Goal: Task Accomplishment & Management: Complete application form

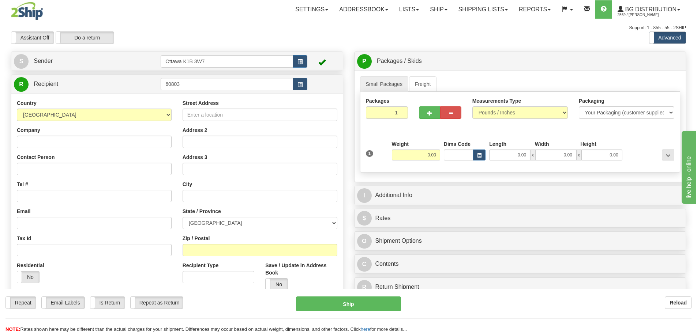
type input "60803"
click at [296, 44] on div "Assistant On Assistant Off Do a return Do a return Previous Next Standard Advan…" at bounding box center [348, 37] width 686 height 12
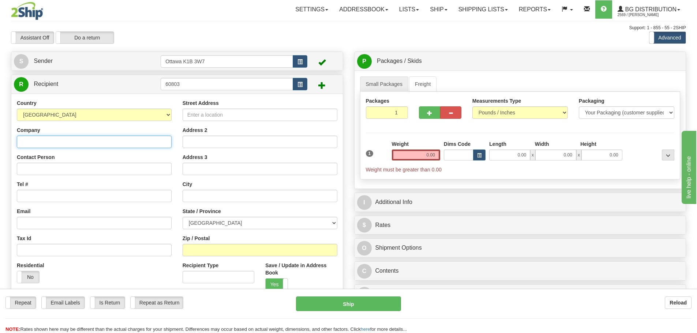
click at [154, 138] on input "Company" at bounding box center [94, 142] width 155 height 12
type input "C"
type input "VDK GROUP INC"
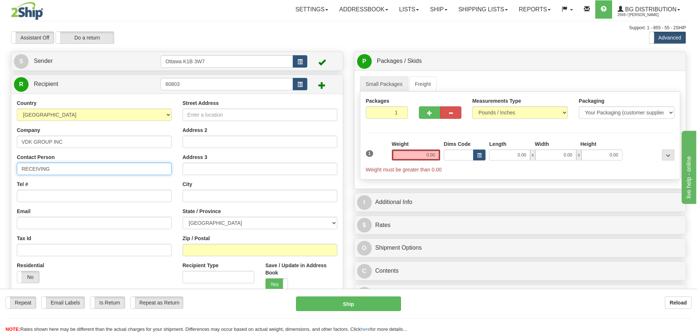
type input "RECEIVING"
type input "6"
paste input "[PHONE_NUMBER]"
click at [32, 198] on input "[PHONE_NUMBER]" at bounding box center [94, 196] width 155 height 12
click at [33, 198] on input "[PHONE_NUMBER]" at bounding box center [94, 196] width 155 height 12
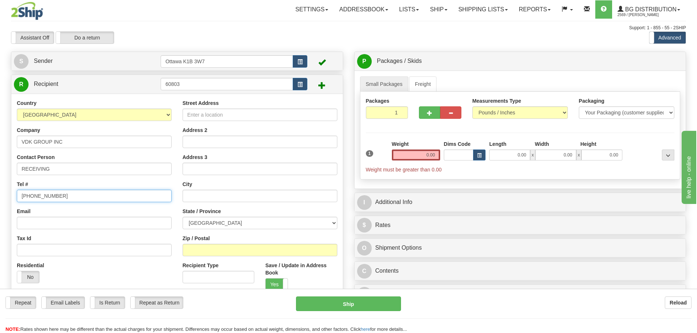
click at [18, 195] on input "[PHONE_NUMBER]" at bounding box center [94, 196] width 155 height 12
type input "[PHONE_NUMBER]"
type input "V"
type input "773451 OXFORD 59"
type input "NORWICH"
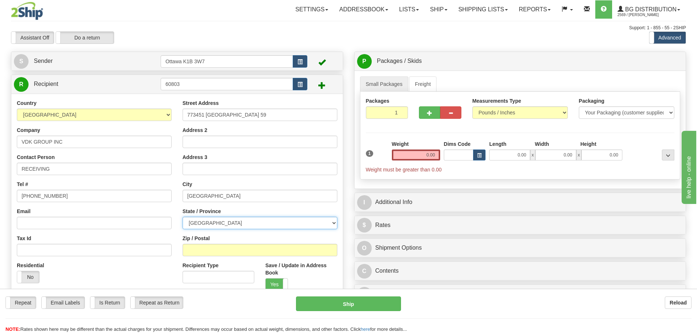
click at [280, 224] on select "ALBERTA BRITISH COLUMBIA MANITOBA NEW BRUNSWICK NEWFOUNDLAND NOVA SCOTIA NUNAVU…" at bounding box center [260, 223] width 155 height 12
select select "ON"
click at [183, 217] on select "ALBERTA BRITISH COLUMBIA MANITOBA NEW BRUNSWICK NEWFOUNDLAND NOVA SCOTIA NUNAVU…" at bounding box center [260, 223] width 155 height 12
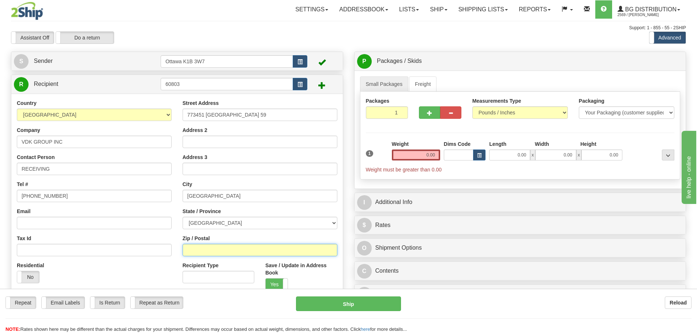
click at [213, 248] on input "Zip / Postal" at bounding box center [260, 250] width 155 height 12
type input "N0J 1P0"
click at [405, 155] on input "0.00" at bounding box center [416, 155] width 48 height 11
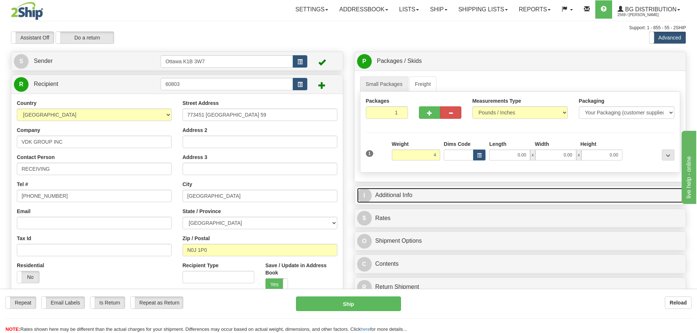
type input "4.00"
click at [467, 191] on link "I Additional Info" at bounding box center [520, 195] width 326 height 15
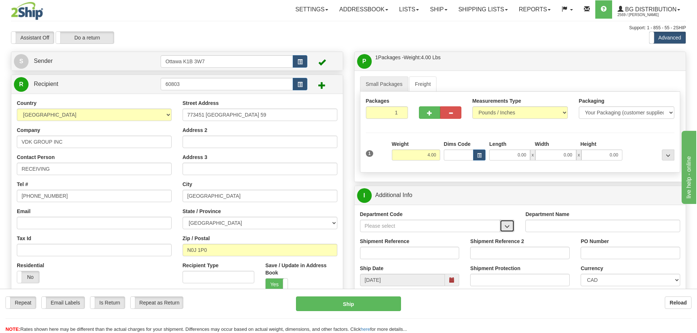
click at [511, 225] on button "button" at bounding box center [507, 226] width 15 height 12
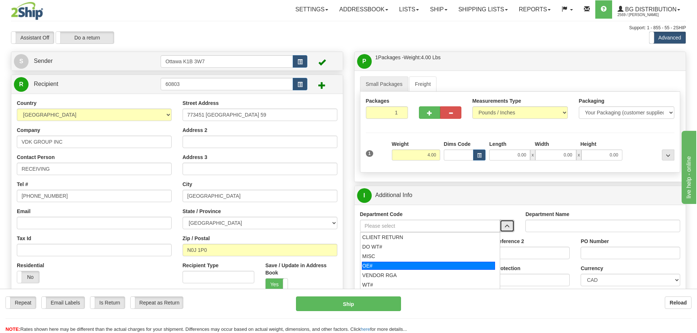
click at [430, 263] on div "OE#" at bounding box center [428, 266] width 133 height 8
type input "OE#"
type input "ORDERS"
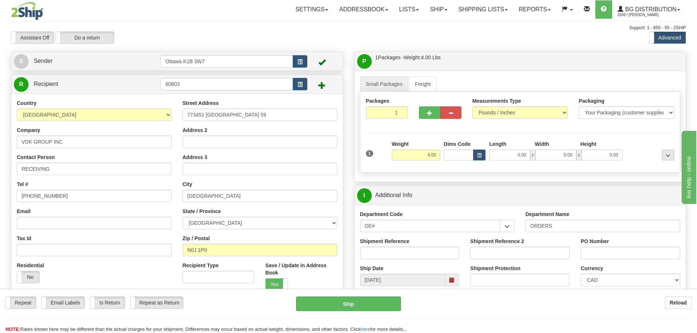
click at [426, 244] on div "Shipment Reference" at bounding box center [409, 249] width 99 height 22
click at [428, 248] on input "Shipment Reference" at bounding box center [409, 253] width 99 height 12
drag, startPoint x: 389, startPoint y: 223, endPoint x: 176, endPoint y: 223, distance: 213.2
click at [204, 52] on div "Create a label for the return Create Pickup Without Label S Sender" at bounding box center [348, 52] width 686 height 0
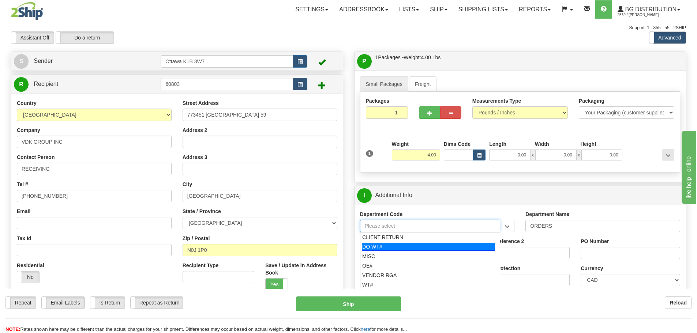
click at [411, 242] on li "DO WT#" at bounding box center [430, 247] width 140 height 10
type input "DO WT#"
type input "DIRECT ORDERS"
type input "DO WT#"
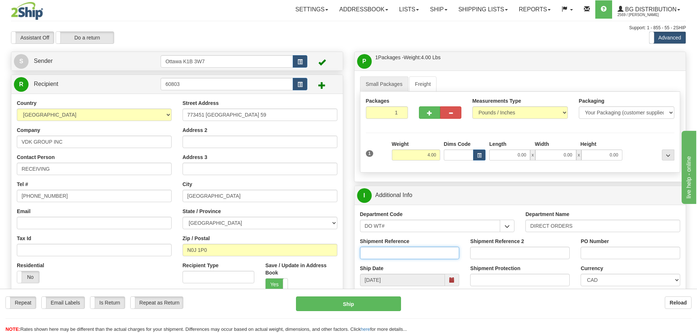
click at [395, 257] on input "Shipment Reference" at bounding box center [409, 253] width 99 height 12
type input "165443-00"
type input "38601"
click at [506, 154] on input "0.00" at bounding box center [509, 155] width 41 height 11
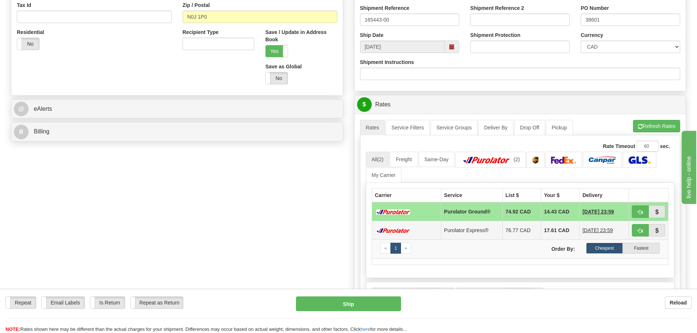
scroll to position [256, 0]
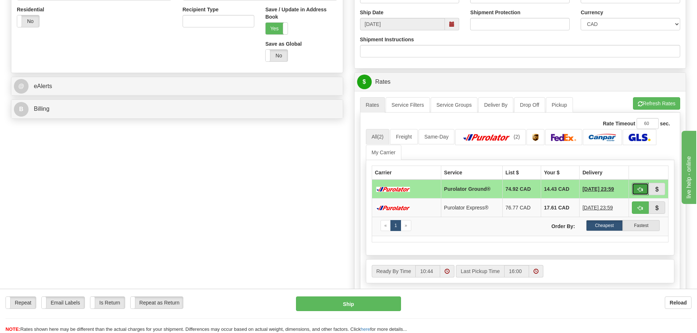
type input "0.00"
click at [637, 185] on button "button" at bounding box center [640, 189] width 17 height 12
type input "260"
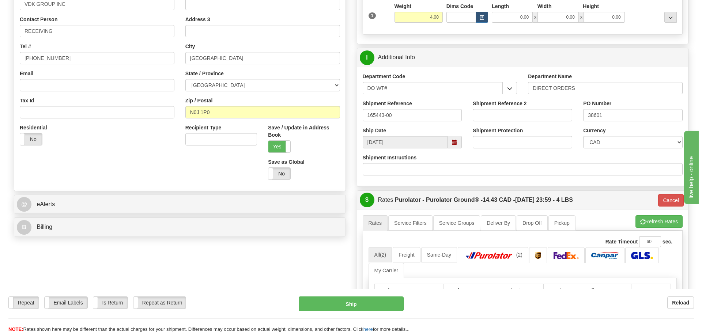
scroll to position [73, 0]
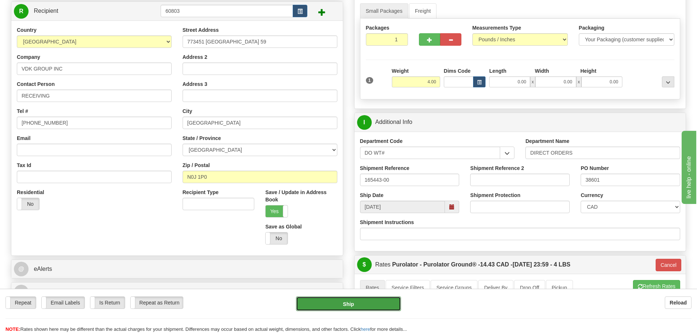
click at [372, 301] on button "Ship" at bounding box center [348, 304] width 105 height 15
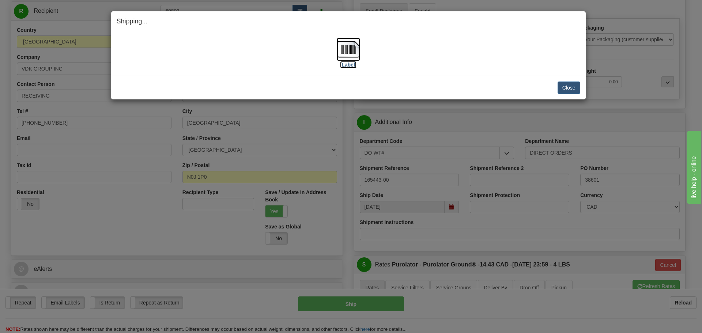
click at [352, 61] on label "[Label]" at bounding box center [348, 64] width 17 height 7
click at [560, 87] on button "Close" at bounding box center [569, 88] width 23 height 12
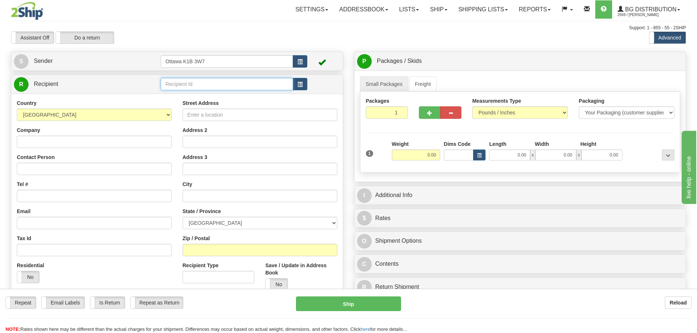
click at [203, 86] on input "text" at bounding box center [227, 84] width 132 height 12
type input "910789"
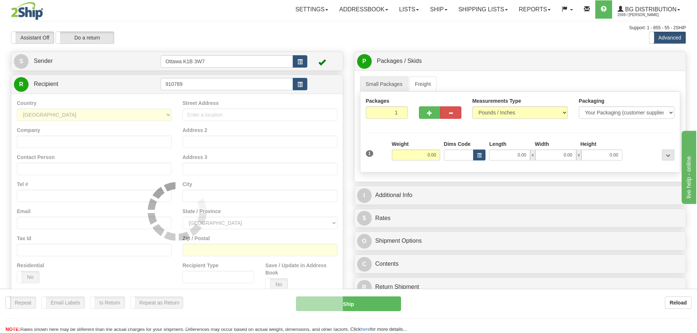
click at [248, 36] on div "Assistant On Assistant Off Do a return Do a return" at bounding box center [148, 37] width 286 height 12
click at [415, 152] on input "0.00" at bounding box center [416, 155] width 48 height 11
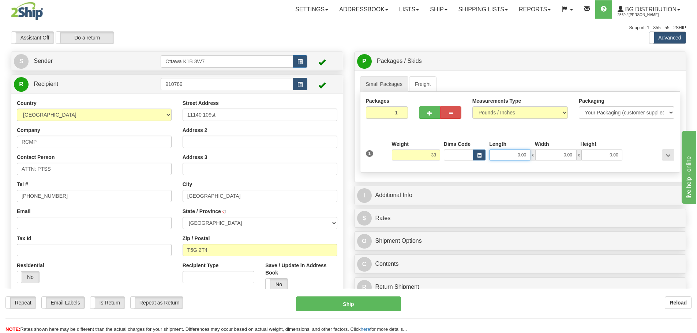
type input "33.00"
click at [512, 154] on input "0.00" at bounding box center [509, 155] width 41 height 11
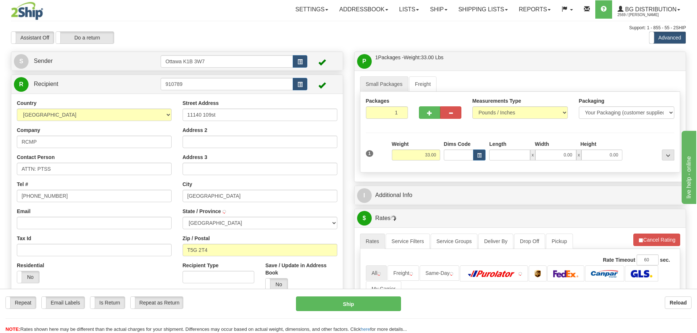
type input "0.00"
click at [496, 180] on div "Small Packages Freight Packages 1 1 Measurements Type" at bounding box center [519, 126] width 331 height 111
click at [496, 185] on div "P Packages / Skids 1 Packages - Weight: 33.00 Lbs 1 Skids - Weight: NaN Lbs Shi…" at bounding box center [520, 253] width 343 height 403
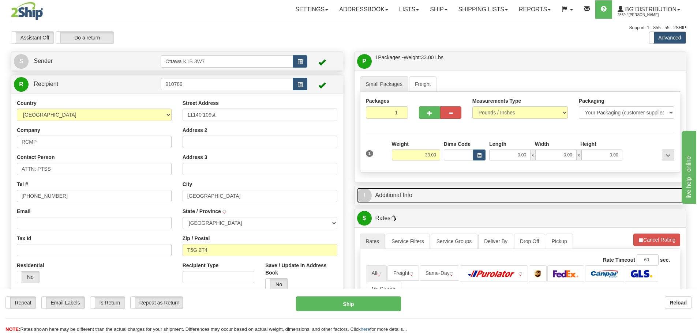
click at [496, 189] on link "I Additional Info" at bounding box center [520, 195] width 326 height 15
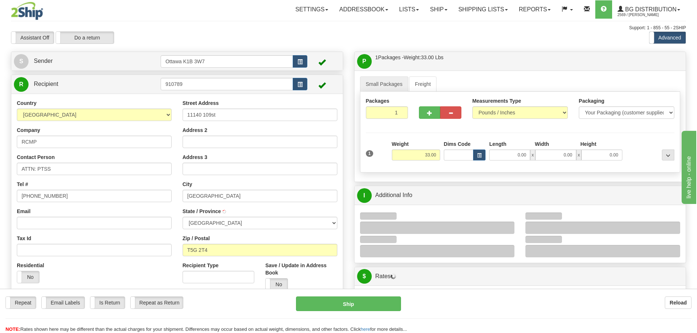
click at [509, 226] on div at bounding box center [437, 228] width 155 height 12
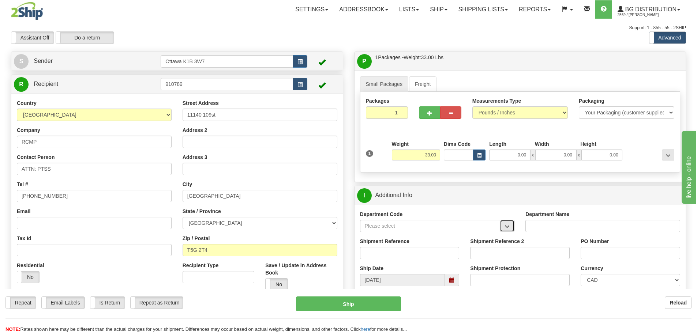
click at [512, 229] on button "button" at bounding box center [507, 226] width 15 height 12
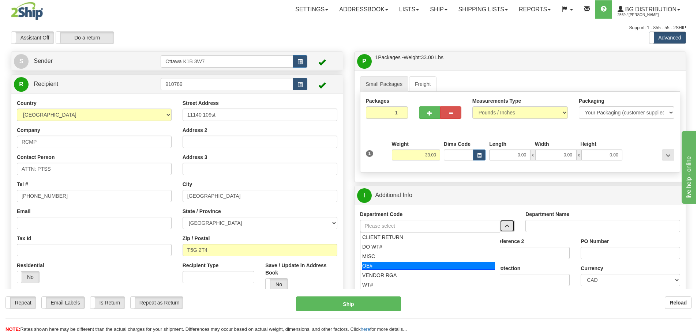
click at [439, 268] on div "OE#" at bounding box center [428, 266] width 133 height 8
type input "OE#"
type input "ORDERS"
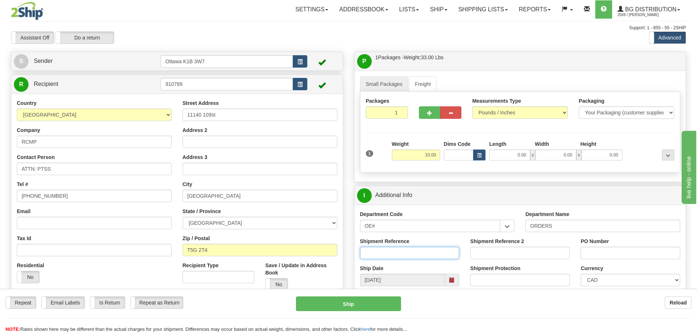
click at [426, 252] on input "Shipment Reference" at bounding box center [409, 253] width 99 height 12
type input "10201741-00"
click at [602, 250] on input "PO Number" at bounding box center [629, 253] width 99 height 12
type input "N/A"
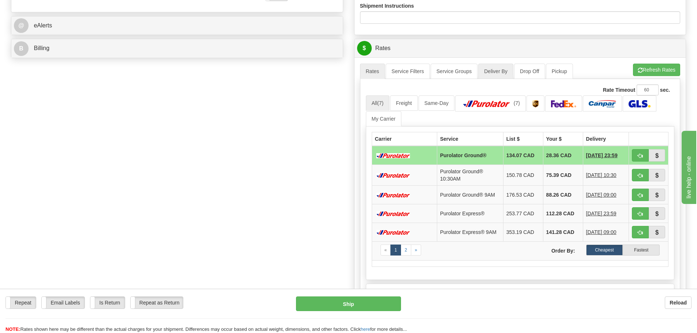
scroll to position [293, 0]
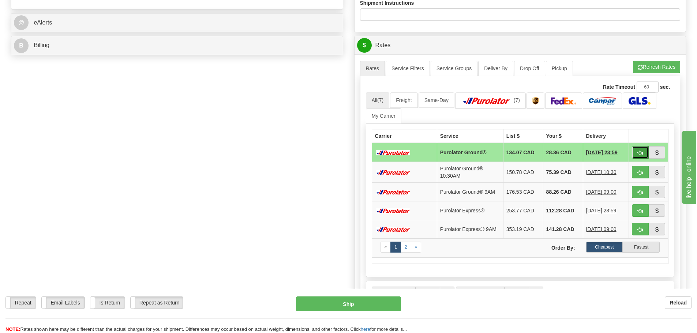
click at [634, 154] on button "button" at bounding box center [640, 152] width 17 height 12
type input "260"
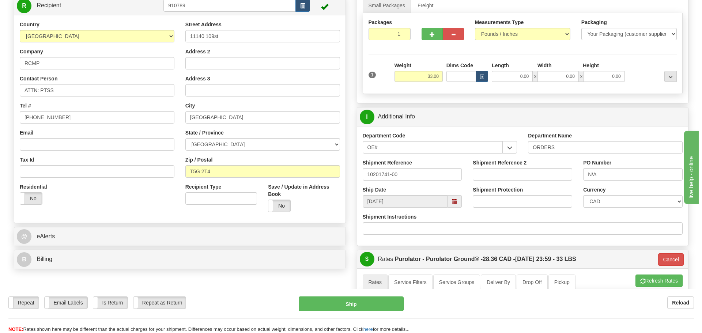
scroll to position [73, 0]
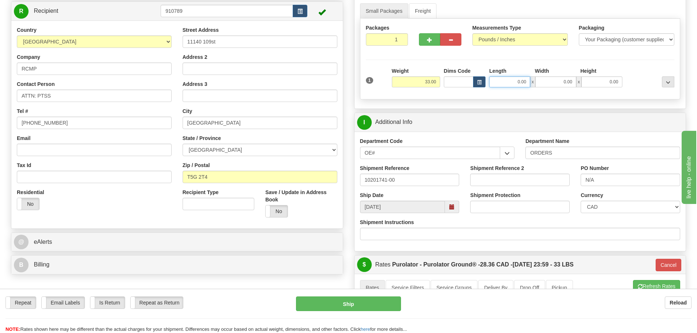
click at [495, 80] on input "0.00" at bounding box center [509, 81] width 41 height 11
type input "103.00"
click at [555, 84] on input "0.00" at bounding box center [555, 81] width 41 height 11
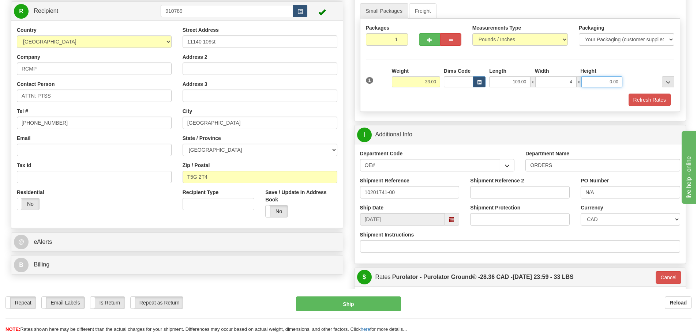
type input "4.00"
click at [657, 95] on button "Refresh Rates" at bounding box center [649, 100] width 42 height 12
type input "260"
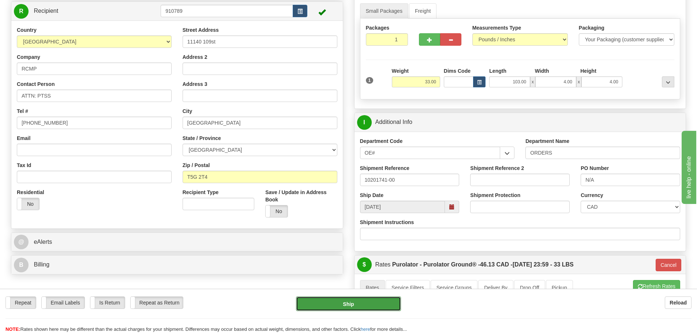
click at [327, 302] on button "Ship" at bounding box center [348, 304] width 105 height 15
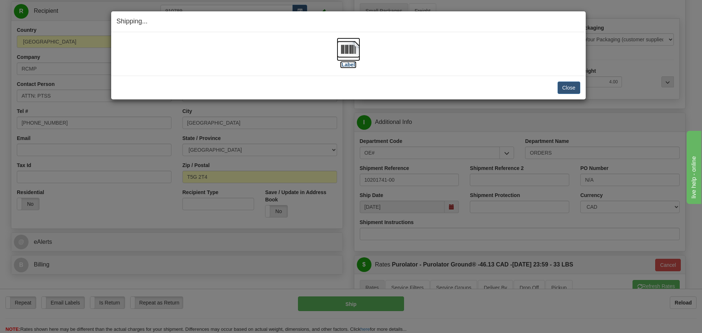
click at [352, 62] on label "[Label]" at bounding box center [348, 64] width 17 height 7
click at [565, 90] on button "Close" at bounding box center [569, 88] width 23 height 12
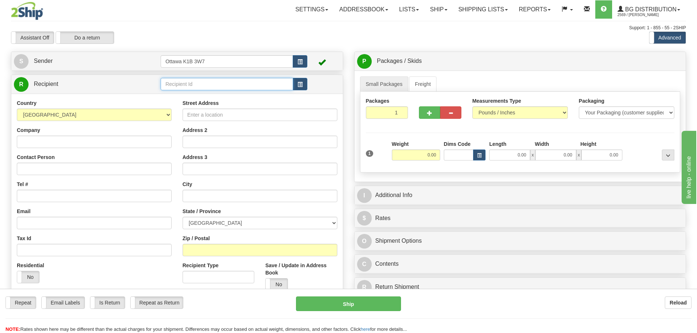
click at [231, 84] on input "text" at bounding box center [227, 84] width 132 height 12
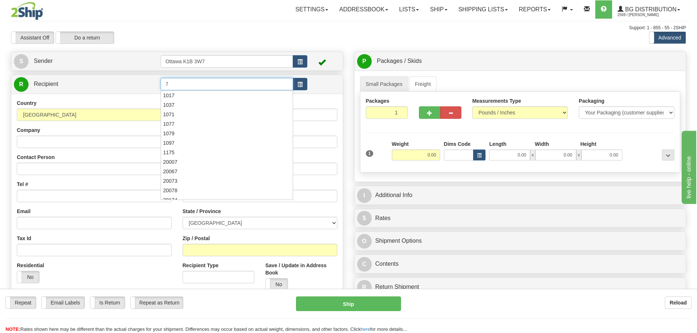
drag, startPoint x: 231, startPoint y: 84, endPoint x: 133, endPoint y: 85, distance: 97.7
click at [127, 80] on tr "R Recipient 7" at bounding box center [177, 84] width 326 height 15
type input "7"
click at [480, 130] on div "Packages 1 1 Measurements Type" at bounding box center [520, 132] width 320 height 81
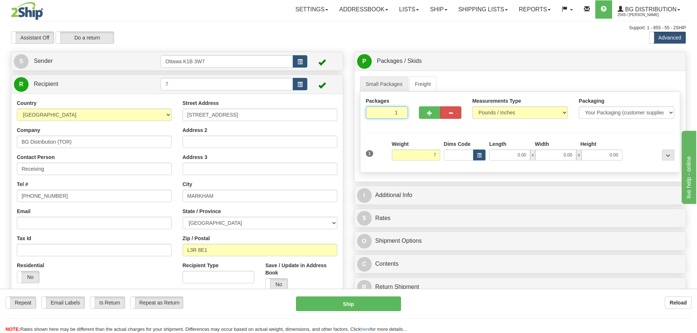
type input "7.00"
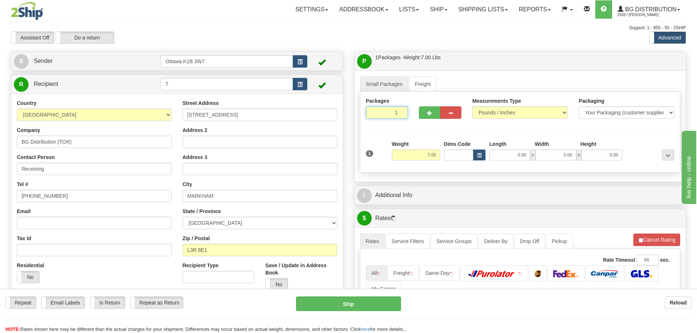
drag, startPoint x: 390, startPoint y: 111, endPoint x: 528, endPoint y: 172, distance: 150.7
click at [501, 162] on div "Packages 1 1 Measurements Type" at bounding box center [520, 132] width 320 height 81
type input "7"
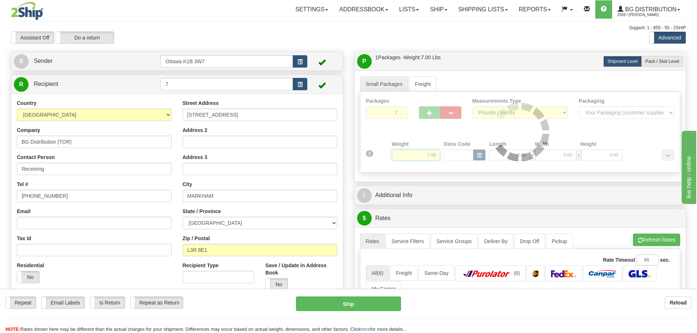
drag, startPoint x: 417, startPoint y: 155, endPoint x: 568, endPoint y: 171, distance: 151.9
click at [568, 171] on div "Packages 7 1 Measurements Type" at bounding box center [520, 132] width 320 height 81
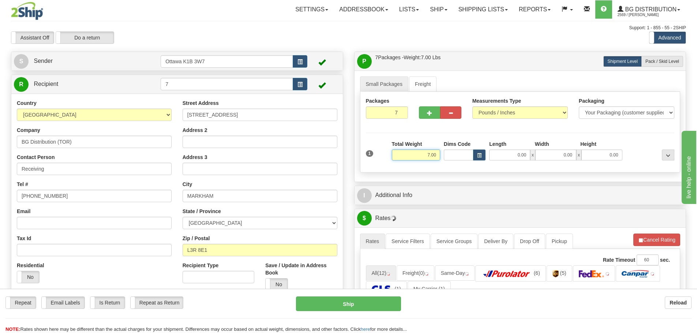
drag, startPoint x: 402, startPoint y: 157, endPoint x: 702, endPoint y: 225, distance: 307.7
click at [658, 193] on div "P Packages / Skids 7 Packages - Weight: 7.00 Lbs 1 Skids - Weight: NaN Lbs Ship…" at bounding box center [520, 311] width 343 height 518
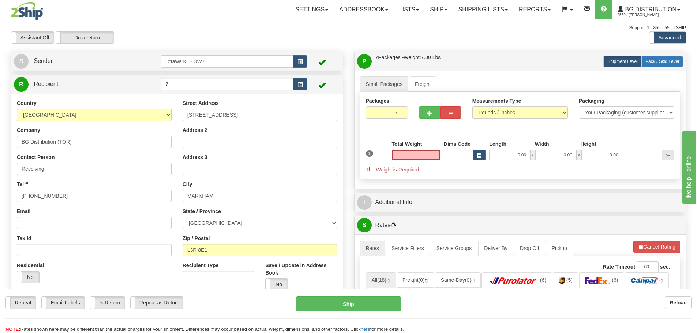
type input "0.00"
click at [662, 64] on label "Pack / Skid Level Pack.." at bounding box center [662, 61] width 42 height 11
radio input "true"
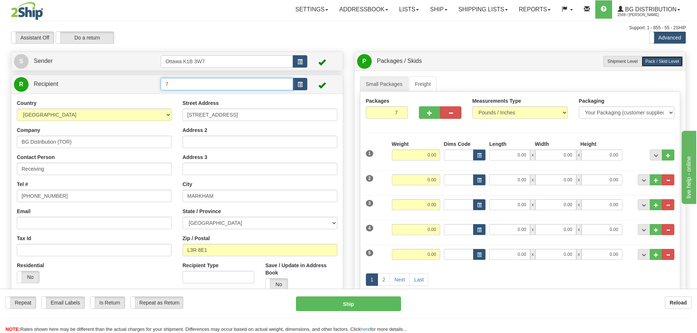
click at [238, 85] on input "7" at bounding box center [227, 84] width 132 height 12
drag, startPoint x: 238, startPoint y: 85, endPoint x: 31, endPoint y: 121, distance: 210.5
click at [38, 119] on div "R Recipient 7" at bounding box center [177, 189] width 332 height 228
type input "910606"
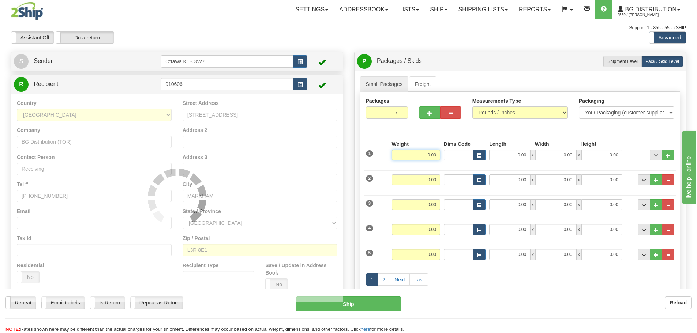
click at [151, 30] on div "Support: 1 - 855 - 55 - 2SHIP" at bounding box center [348, 28] width 675 height 6
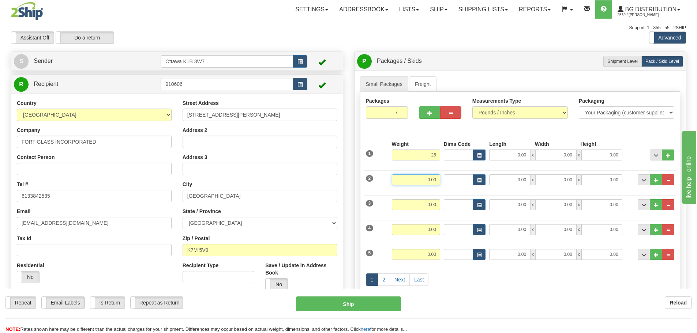
type input "25.00"
click at [435, 180] on input "0.00" at bounding box center [416, 179] width 48 height 11
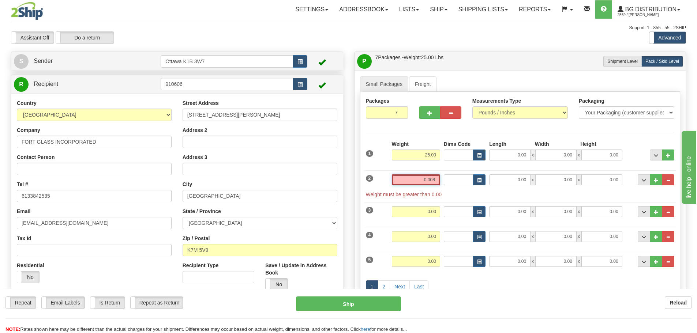
drag, startPoint x: 399, startPoint y: 180, endPoint x: 654, endPoint y: 225, distance: 259.2
click at [654, 225] on div "1 Weight 25.00 Dims Code" at bounding box center [520, 221] width 309 height 162
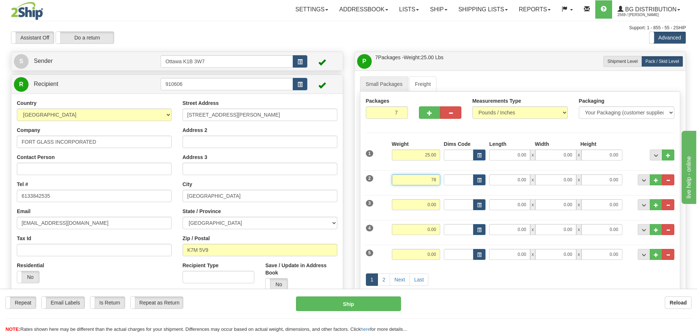
type input "7"
type input "8.00"
click at [431, 211] on div "Weight 0.00" at bounding box center [416, 207] width 52 height 16
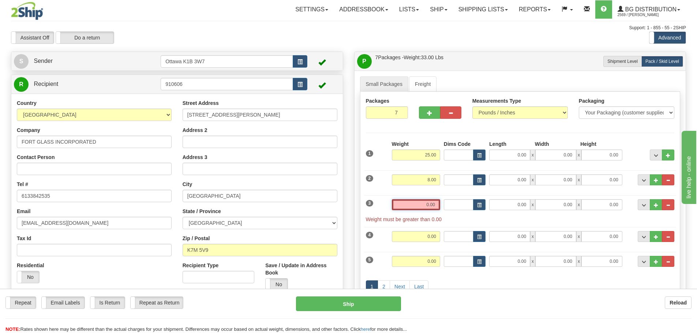
click at [424, 206] on input "0.00" at bounding box center [416, 204] width 48 height 11
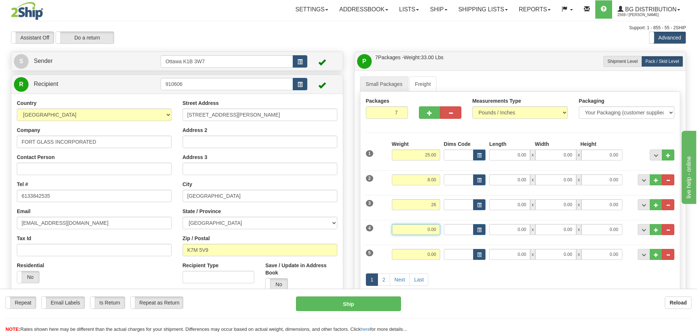
type input "26.00"
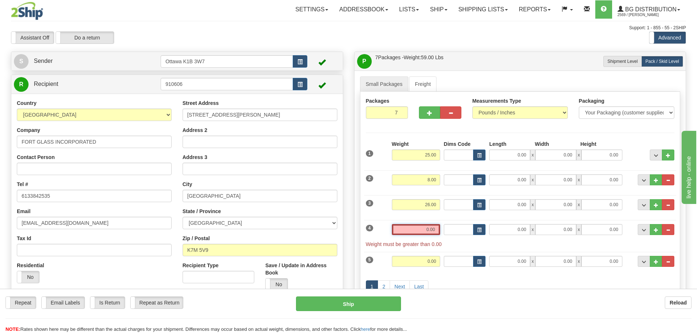
click at [429, 230] on input "0.00" at bounding box center [416, 229] width 48 height 11
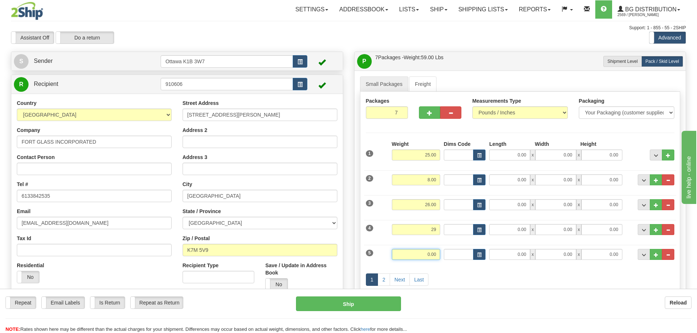
type input "29.00"
click at [428, 252] on input "0.00" at bounding box center [416, 254] width 48 height 11
type input "29.00"
click at [401, 282] on link "Next" at bounding box center [400, 280] width 20 height 12
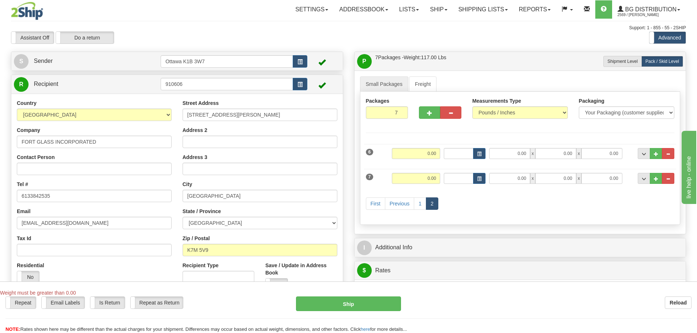
click at [421, 161] on div "Weight 0.00" at bounding box center [416, 156] width 52 height 16
click at [420, 151] on input "0.00" at bounding box center [416, 153] width 48 height 11
type input "29.00"
click at [433, 175] on input "0.00" at bounding box center [416, 178] width 48 height 11
type input "29.00"
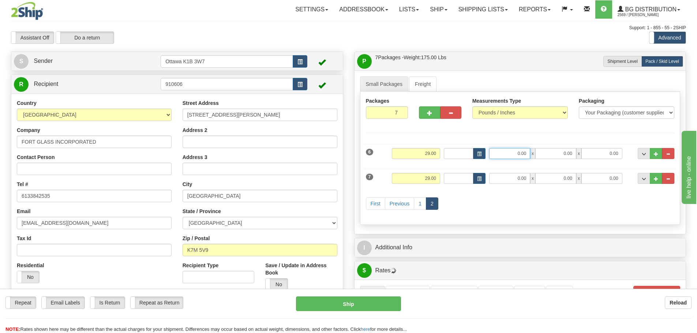
click at [498, 155] on input "0.00" at bounding box center [509, 153] width 41 height 11
type input "92.00"
click at [523, 176] on input "0.00" at bounding box center [509, 178] width 41 height 11
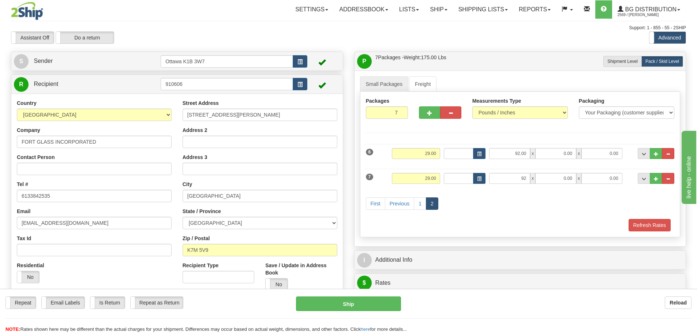
type input "92.00"
drag, startPoint x: 566, startPoint y: 215, endPoint x: 522, endPoint y: 212, distance: 44.3
click at [566, 215] on div "First Previous 1 2" at bounding box center [520, 204] width 312 height 29
click at [418, 201] on link "1" at bounding box center [420, 204] width 12 height 12
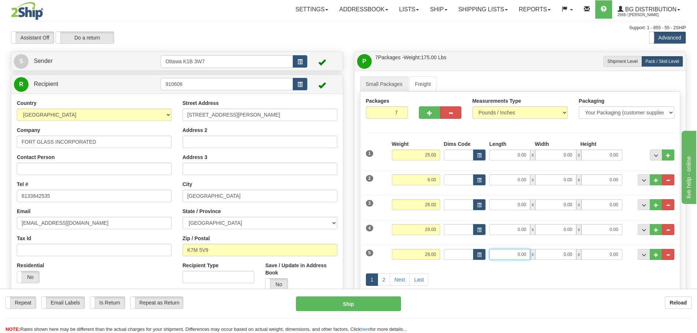
click at [520, 252] on input "0.00" at bounding box center [509, 254] width 41 height 11
type input "92.00"
click at [509, 230] on input "0.00" at bounding box center [509, 229] width 41 height 11
type input "92.00"
click at [565, 273] on div "1 2 Next Last" at bounding box center [520, 280] width 312 height 29
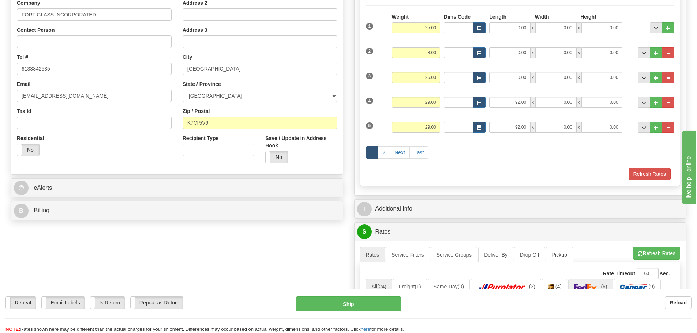
scroll to position [183, 0]
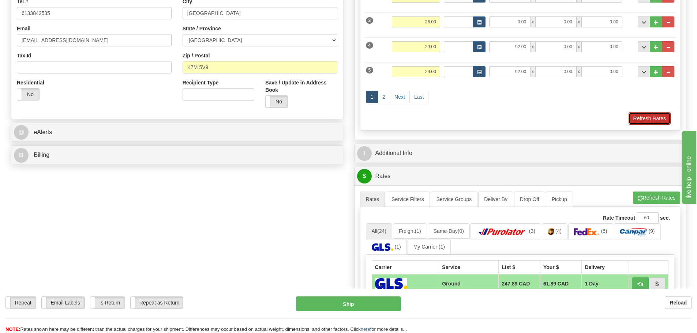
click at [649, 116] on button "Refresh Rates" at bounding box center [649, 118] width 42 height 12
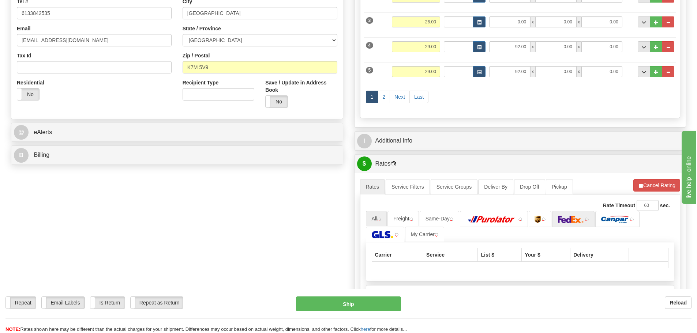
scroll to position [256, 0]
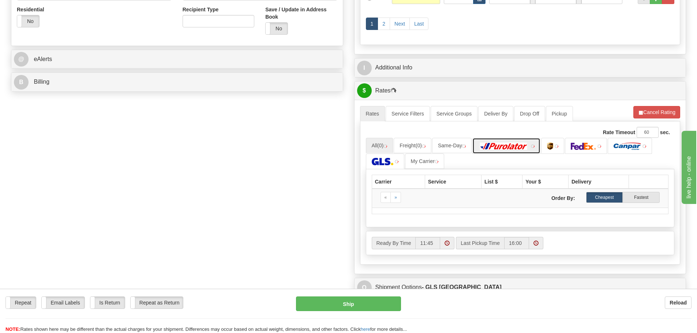
click at [496, 150] on img at bounding box center [503, 146] width 51 height 7
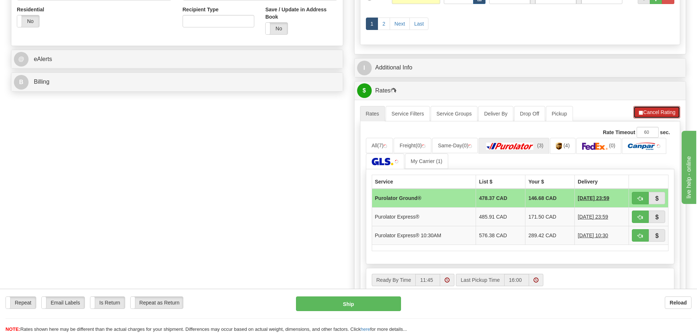
click at [645, 116] on button "Cancel Rating" at bounding box center [656, 112] width 47 height 12
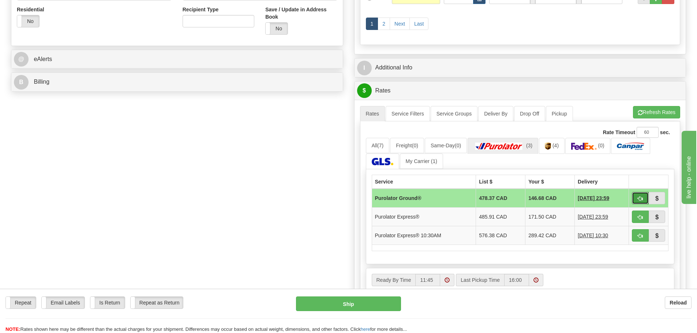
click at [638, 200] on span "button" at bounding box center [640, 198] width 5 height 5
type input "260"
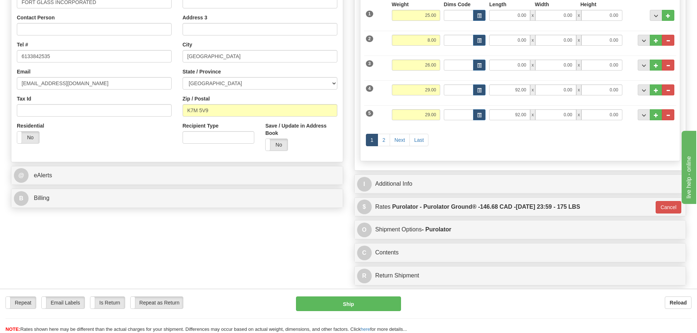
scroll to position [73, 0]
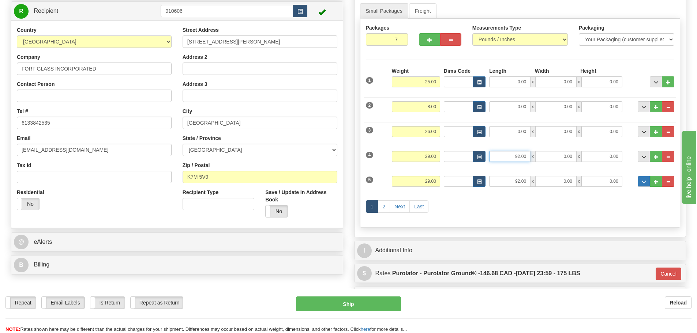
drag, startPoint x: 507, startPoint y: 161, endPoint x: 638, endPoint y: 177, distance: 132.7
click at [600, 167] on div "4 Weight 29.00 Dims Code Length Width Height" at bounding box center [520, 155] width 312 height 25
type input "0.00"
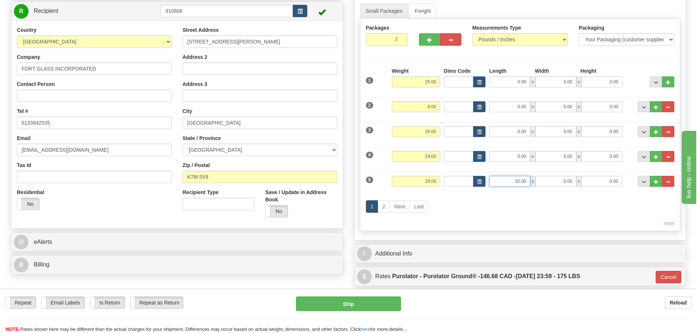
drag, startPoint x: 509, startPoint y: 183, endPoint x: 533, endPoint y: 183, distance: 23.8
click at [533, 183] on div "92.00 x 0.00 x 0.00" at bounding box center [555, 181] width 133 height 11
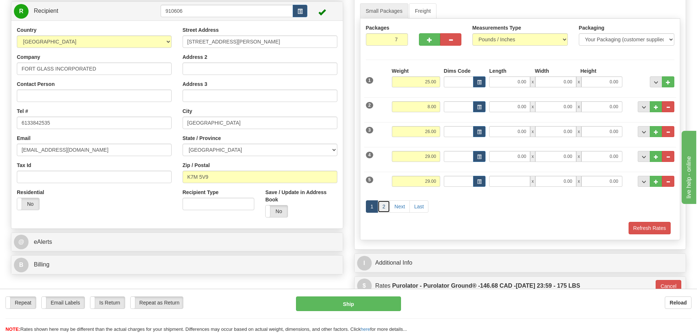
type input "0.00"
click at [380, 204] on link "2" at bounding box center [383, 206] width 12 height 12
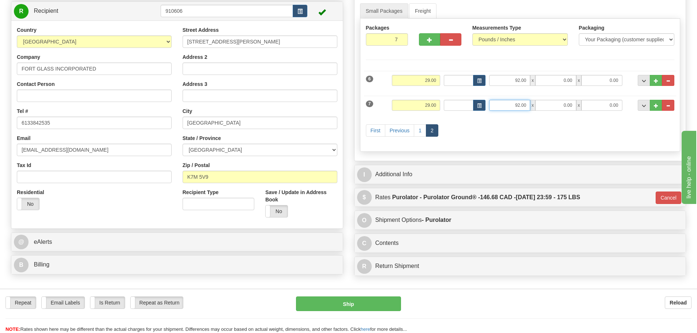
drag, startPoint x: 501, startPoint y: 105, endPoint x: 567, endPoint y: 119, distance: 66.9
click at [549, 115] on div "7 Weight 29.00 Dims Code Length Width Height" at bounding box center [520, 104] width 312 height 25
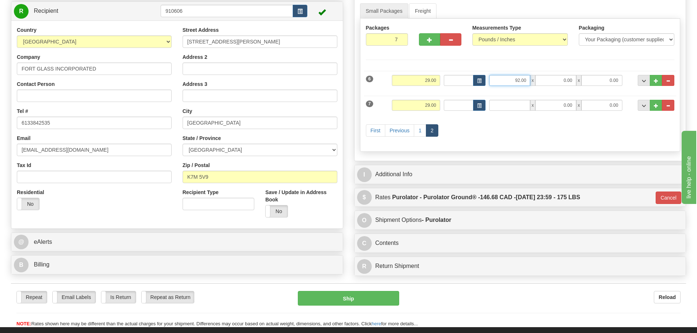
type input "0.00"
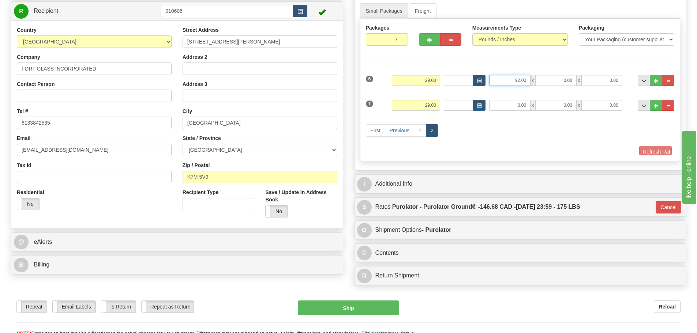
drag, startPoint x: 509, startPoint y: 82, endPoint x: 570, endPoint y: 102, distance: 64.7
click at [569, 102] on div "6 Weight 29.00 Dims Code x x" at bounding box center [520, 111] width 309 height 88
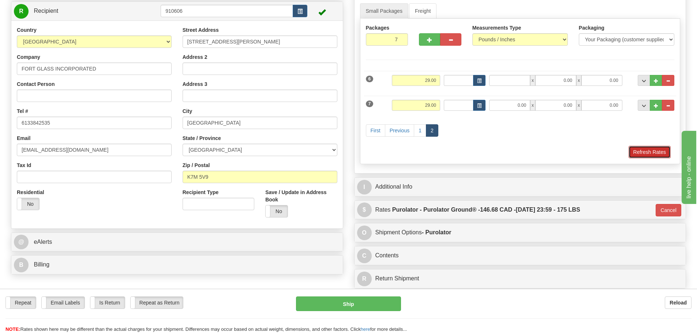
type input "0.00"
click at [642, 158] on button "Refresh Rates" at bounding box center [649, 152] width 42 height 12
type input "260"
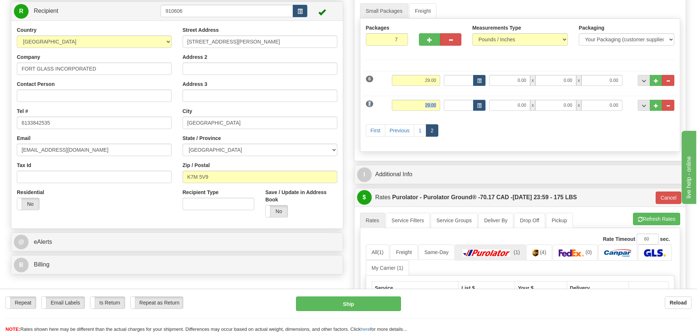
drag, startPoint x: 500, startPoint y: 99, endPoint x: 504, endPoint y: 100, distance: 4.5
click at [504, 100] on div "7 Weight 29.00 Dims Code Length Width Height" at bounding box center [520, 104] width 312 height 25
drag, startPoint x: 504, startPoint y: 102, endPoint x: 632, endPoint y: 139, distance: 133.0
click at [514, 104] on input "0.00" at bounding box center [509, 105] width 41 height 11
drag, startPoint x: 533, startPoint y: 110, endPoint x: 558, endPoint y: 119, distance: 27.0
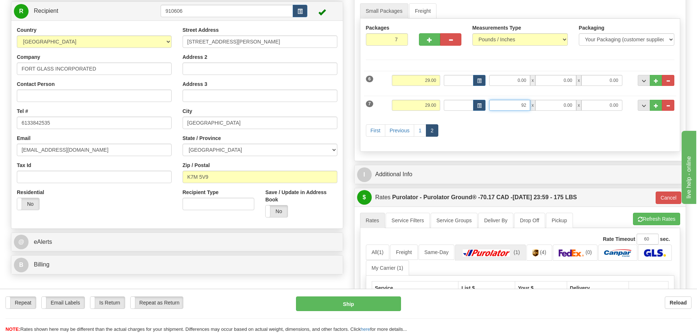
click at [556, 117] on div "6 Weight 29.00 Dims Code 0.00" at bounding box center [520, 106] width 309 height 79
type input "92.00"
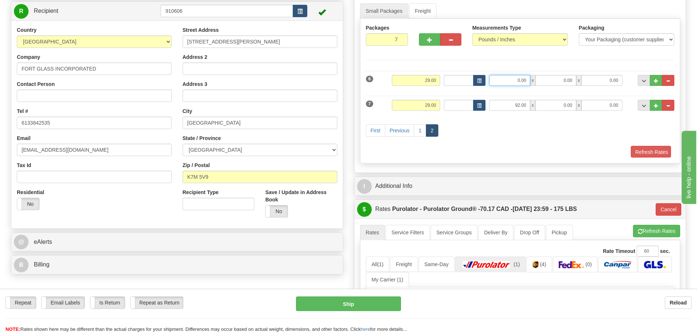
drag, startPoint x: 509, startPoint y: 80, endPoint x: 540, endPoint y: 85, distance: 30.7
click at [539, 85] on div "0.00 x 0.00 x 0.00" at bounding box center [555, 80] width 133 height 11
paste input "92"
type input "92.00"
click at [420, 127] on link "1" at bounding box center [420, 130] width 12 height 12
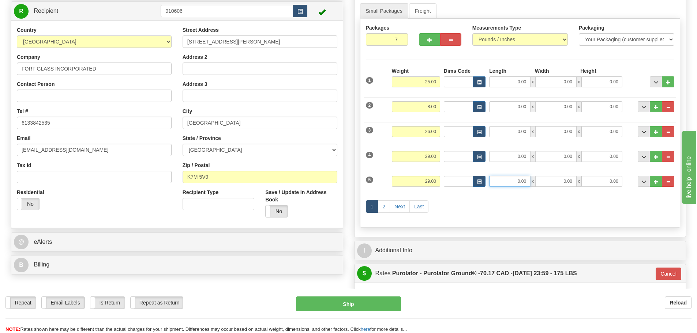
drag, startPoint x: 506, startPoint y: 182, endPoint x: 553, endPoint y: 184, distance: 47.6
click at [551, 182] on div "0.00 x 0.00 x 0.00" at bounding box center [555, 181] width 133 height 11
paste input "92"
type input "92.00"
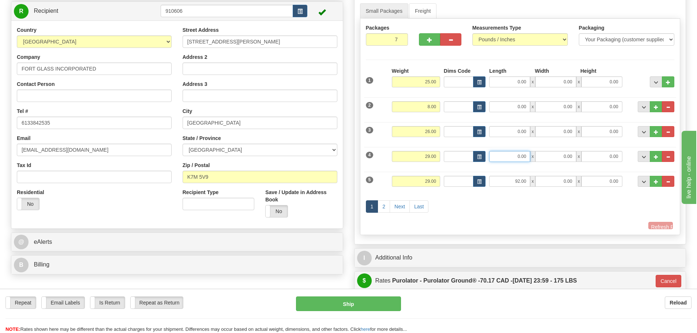
drag, startPoint x: 508, startPoint y: 157, endPoint x: 548, endPoint y: 171, distance: 42.0
click at [535, 165] on div "4 Weight 29.00 Dims Code Length Width Height" at bounding box center [520, 155] width 312 height 25
paste input "92"
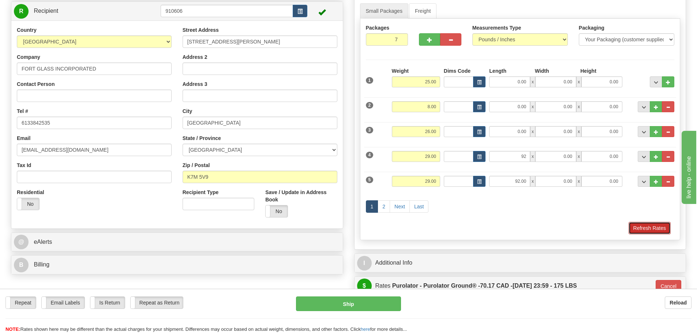
type input "92.00"
click at [635, 222] on button "Refresh Rates" at bounding box center [649, 228] width 42 height 12
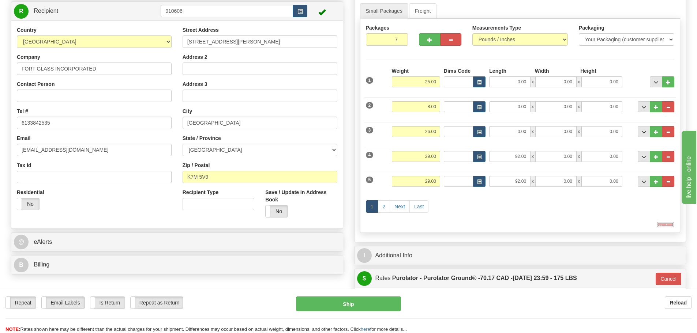
type input "260"
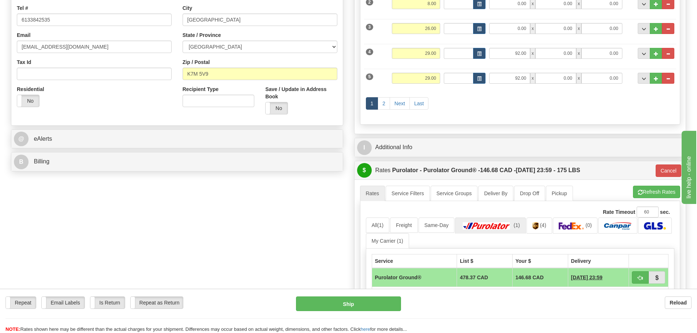
scroll to position [183, 0]
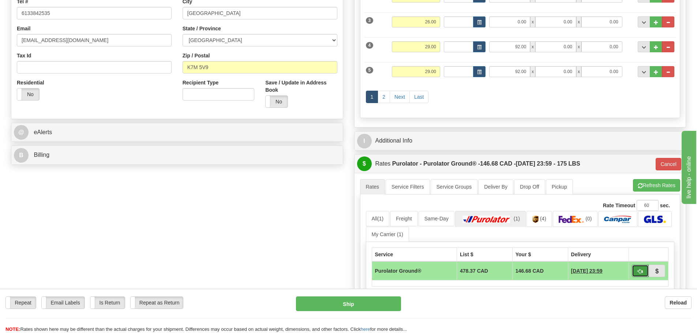
click at [640, 272] on span "button" at bounding box center [640, 271] width 5 height 5
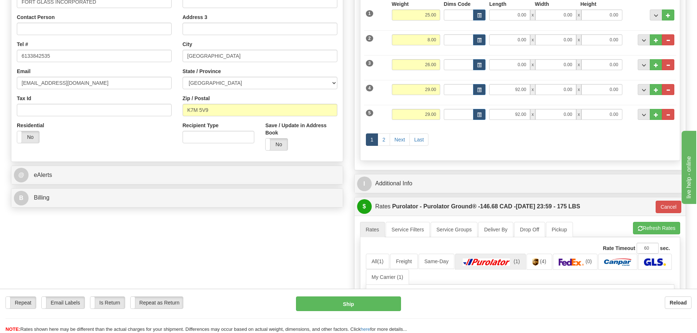
scroll to position [73, 0]
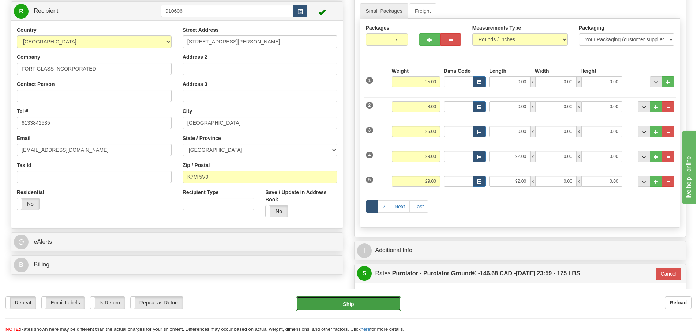
click at [378, 305] on button "Ship" at bounding box center [348, 304] width 105 height 15
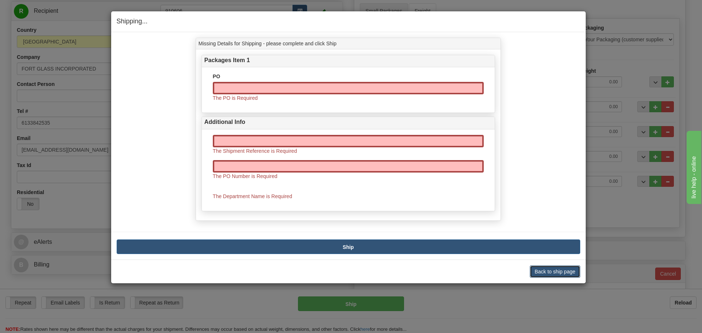
click at [545, 270] on button "Back to ship page" at bounding box center [555, 272] width 50 height 12
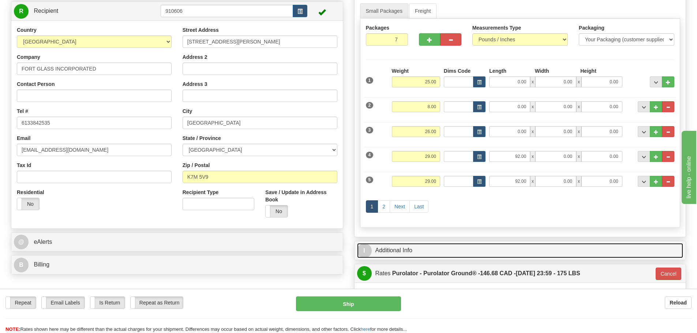
click at [487, 247] on link "I Additional Info" at bounding box center [520, 250] width 326 height 15
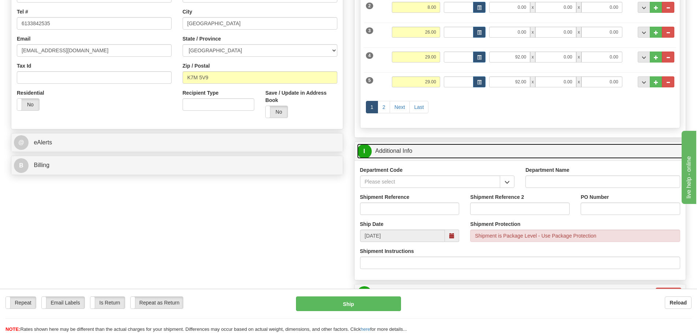
scroll to position [183, 0]
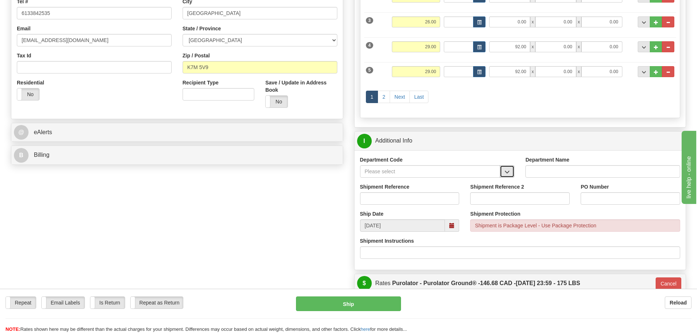
click at [510, 169] on button "button" at bounding box center [507, 171] width 15 height 12
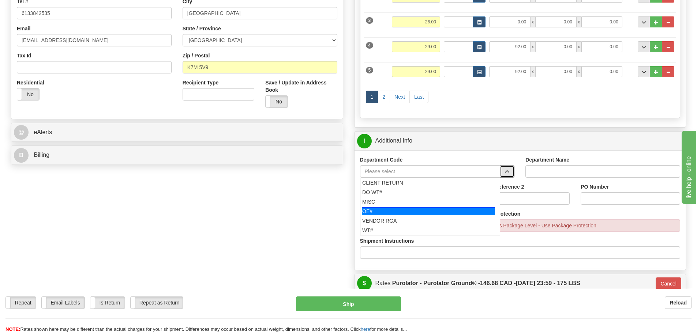
click at [461, 209] on div "OE#" at bounding box center [428, 211] width 133 height 8
type input "OE#"
type input "ORDERS"
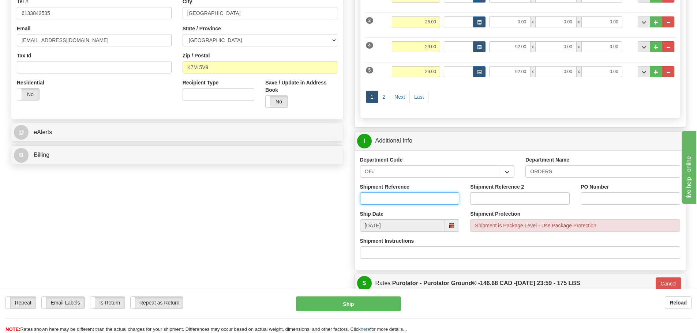
click at [430, 199] on input "Shipment Reference" at bounding box center [409, 198] width 99 height 12
type input "10203363-00"
type input "33927"
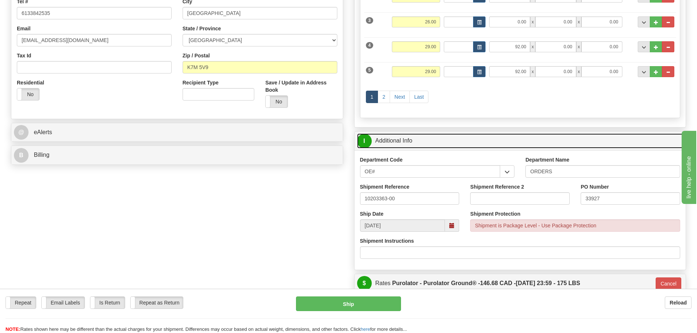
click at [495, 141] on link "I Additional Info" at bounding box center [520, 141] width 326 height 15
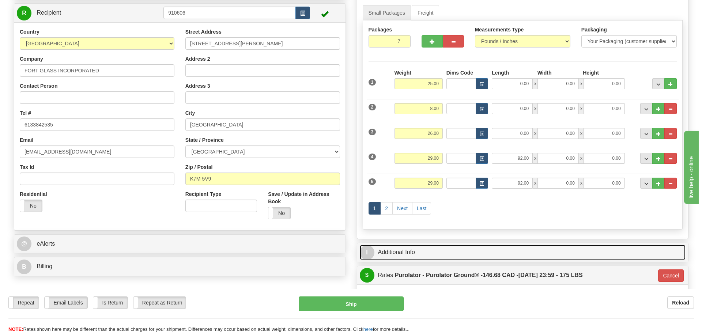
scroll to position [73, 0]
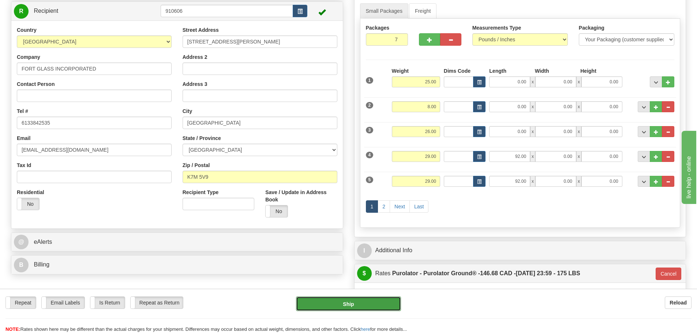
click at [378, 306] on button "Ship" at bounding box center [348, 304] width 105 height 15
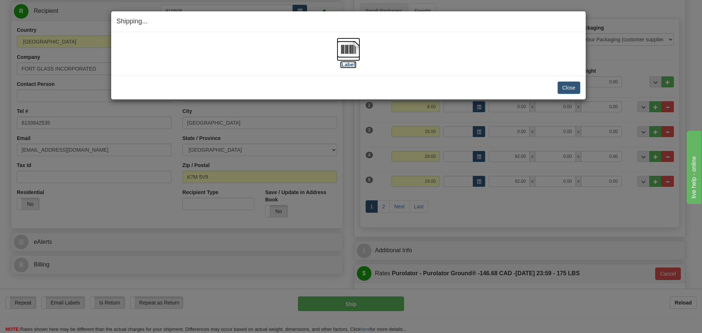
click at [351, 61] on label "[Label]" at bounding box center [348, 64] width 17 height 7
click at [575, 87] on button "Close" at bounding box center [569, 88] width 23 height 12
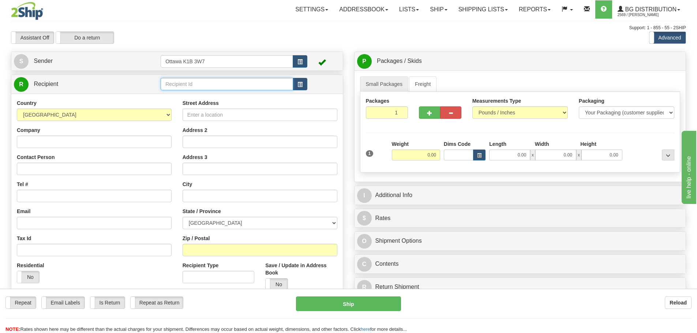
click at [213, 84] on input "text" at bounding box center [227, 84] width 132 height 12
click at [191, 96] on div "920030" at bounding box center [225, 95] width 125 height 8
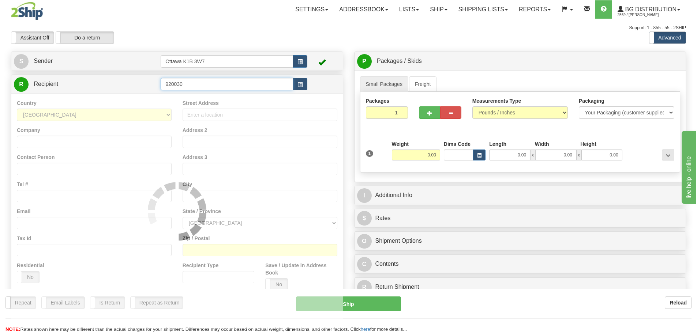
type input "920030"
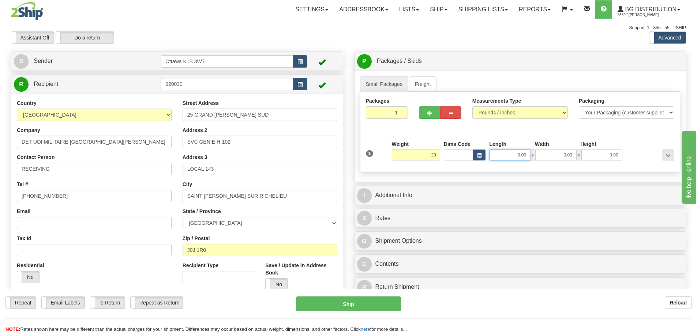
type input "29.00"
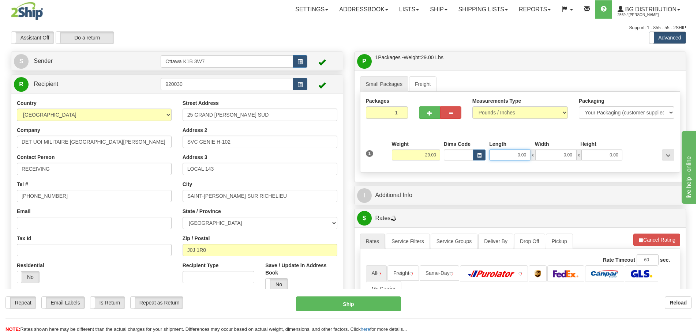
click at [508, 155] on input "0.00" at bounding box center [509, 155] width 41 height 11
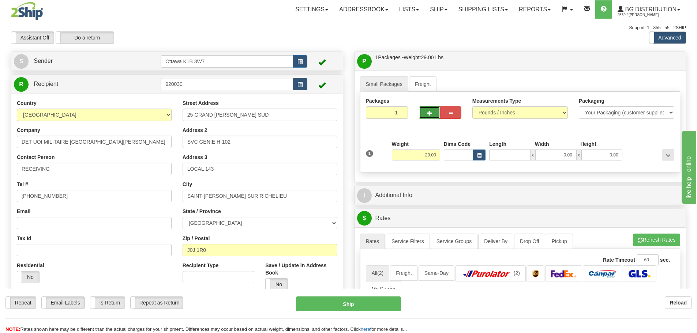
type input "0.00"
click at [428, 112] on span "button" at bounding box center [429, 113] width 5 height 5
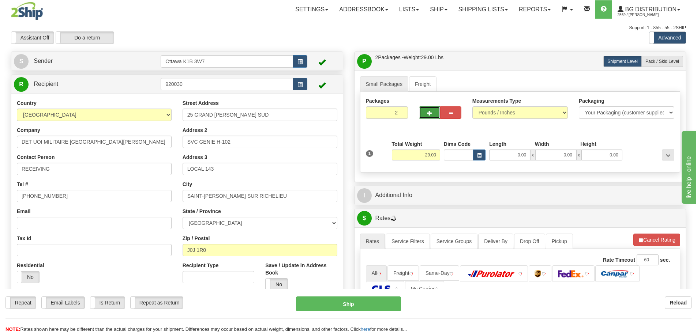
click at [429, 114] on span "button" at bounding box center [429, 113] width 5 height 5
type input "4"
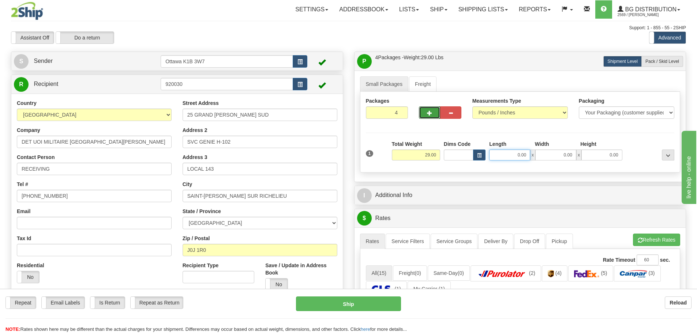
click at [517, 151] on input "0.00" at bounding box center [509, 155] width 41 height 11
type input "93.00"
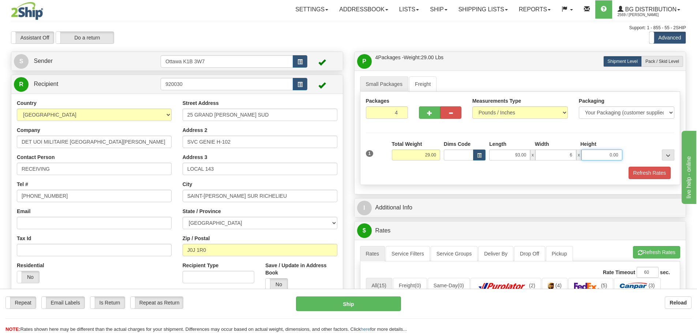
type input "6.00"
type input "4.50"
click at [538, 129] on div "Packages 4 1 Measurements Type" at bounding box center [520, 138] width 320 height 93
click at [668, 57] on label "Pack / Skid Level Pack.." at bounding box center [662, 61] width 42 height 11
radio input "true"
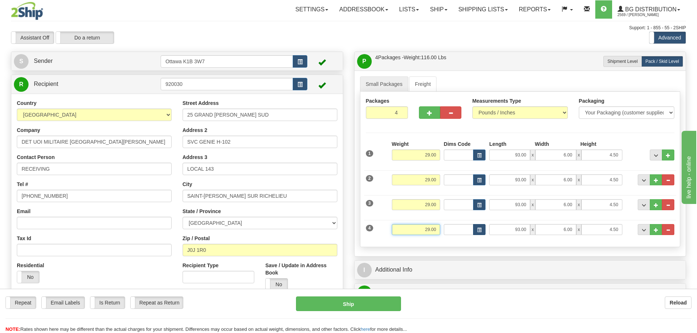
drag, startPoint x: 418, startPoint y: 230, endPoint x: 482, endPoint y: 229, distance: 64.0
click at [482, 229] on div "4 Weight 29.00 Dims Code Length Width Height" at bounding box center [520, 229] width 312 height 25
type input "23.00"
click at [487, 243] on div "Packages 4 4 Measurements Type" at bounding box center [520, 169] width 320 height 155
drag, startPoint x: 557, startPoint y: 230, endPoint x: 582, endPoint y: 232, distance: 25.0
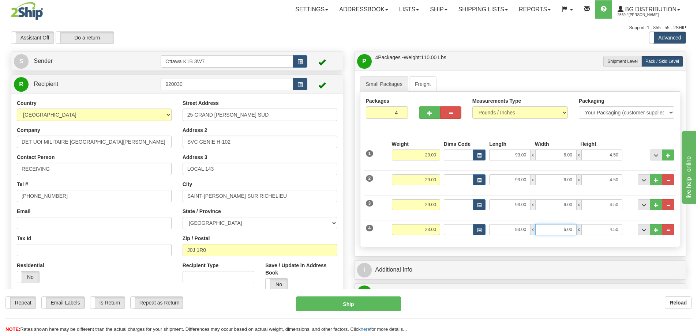
click at [582, 232] on div "93.00 x 6.00 x 4.50" at bounding box center [555, 229] width 133 height 11
type input "5.00"
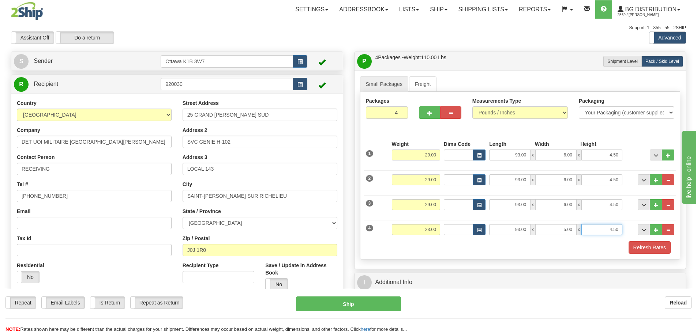
drag, startPoint x: 605, startPoint y: 231, endPoint x: 627, endPoint y: 229, distance: 22.0
click at [627, 229] on div "4 Weight 23.00 Dims Code Length Width Height" at bounding box center [520, 229] width 312 height 25
type input "4.00"
click at [467, 252] on div "Refresh Rates" at bounding box center [520, 247] width 312 height 12
click at [432, 112] on button "button" at bounding box center [429, 112] width 21 height 12
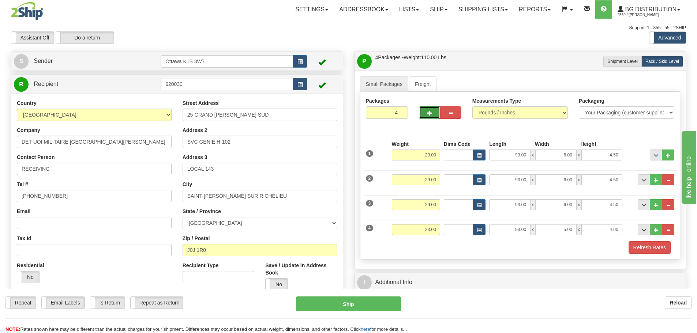
type input "5"
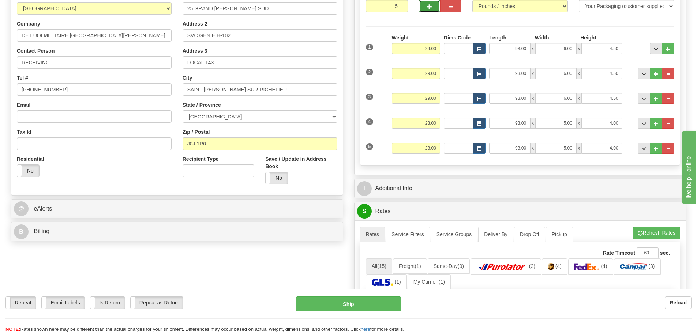
scroll to position [110, 0]
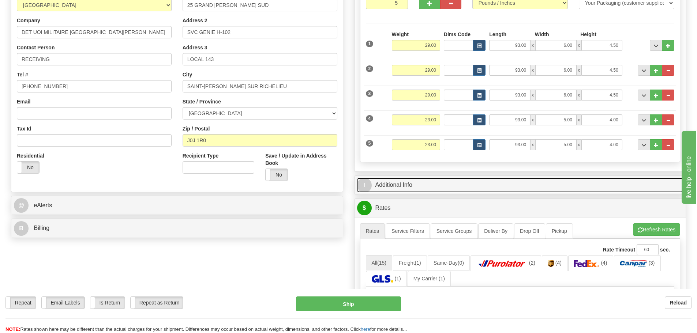
click at [411, 185] on link "I Additional Info" at bounding box center [520, 185] width 326 height 15
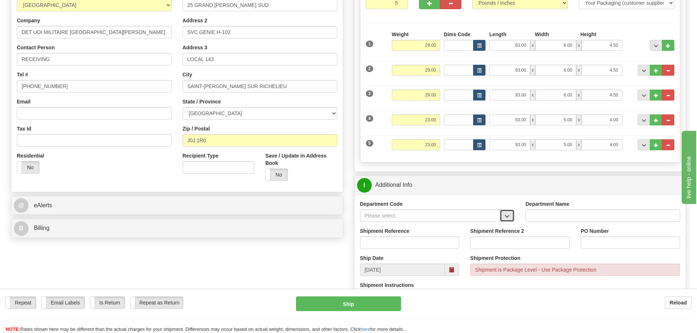
click at [504, 217] on span "button" at bounding box center [506, 216] width 5 height 5
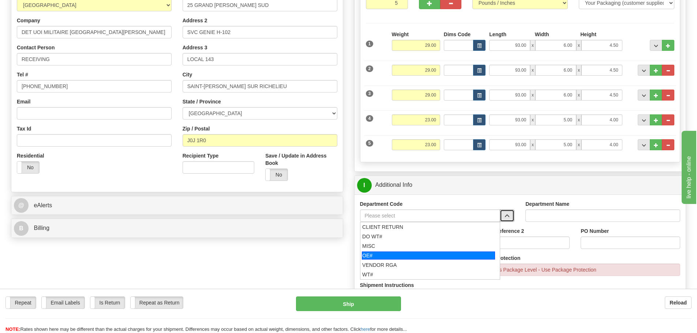
click at [379, 253] on div "OE#" at bounding box center [428, 256] width 133 height 8
type input "OE#"
type input "ORDERS"
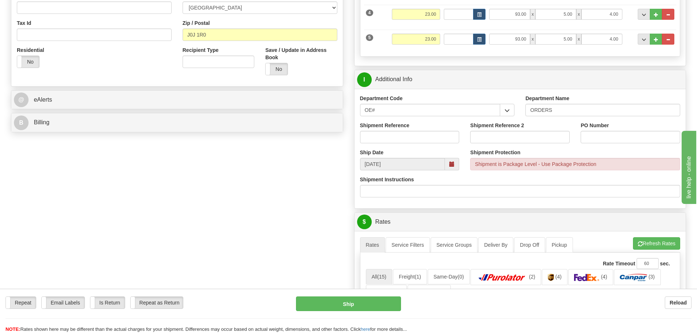
scroll to position [219, 0]
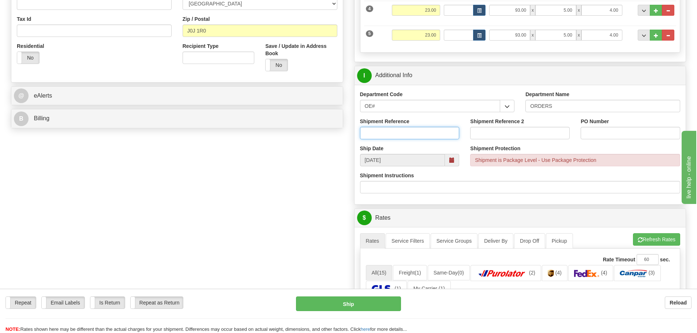
click at [409, 134] on input "Shipment Reference" at bounding box center [409, 133] width 99 height 12
type input "10202278-00"
click at [621, 135] on input "PO Number" at bounding box center [629, 133] width 99 height 12
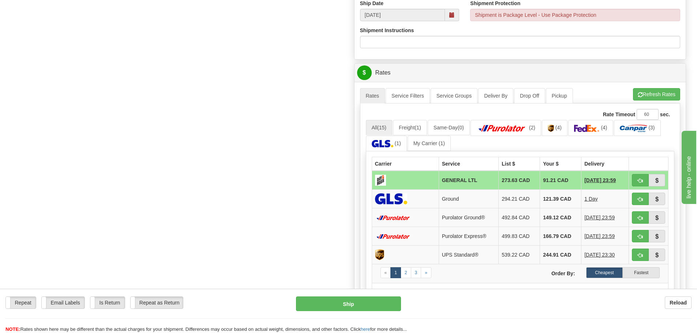
scroll to position [366, 0]
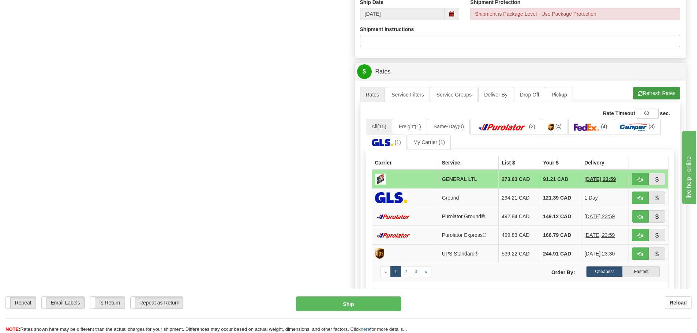
type input "W6893-4502944020"
click at [658, 94] on button "Refresh Rates" at bounding box center [656, 93] width 47 height 12
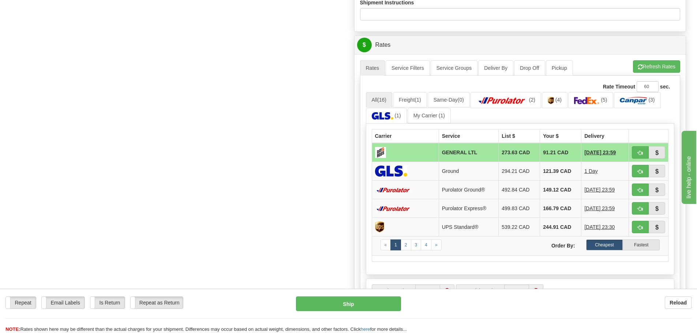
scroll to position [402, 0]
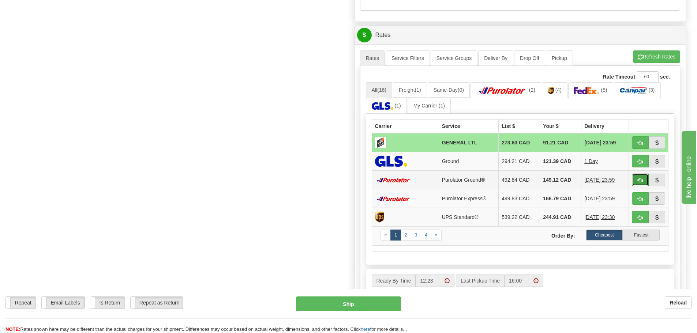
click at [644, 180] on button "button" at bounding box center [640, 180] width 17 height 12
type input "260"
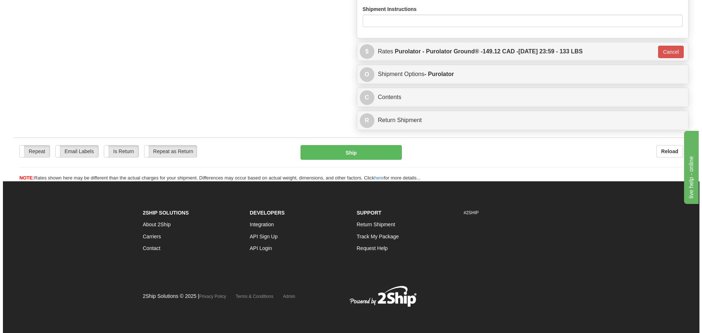
scroll to position [386, 0]
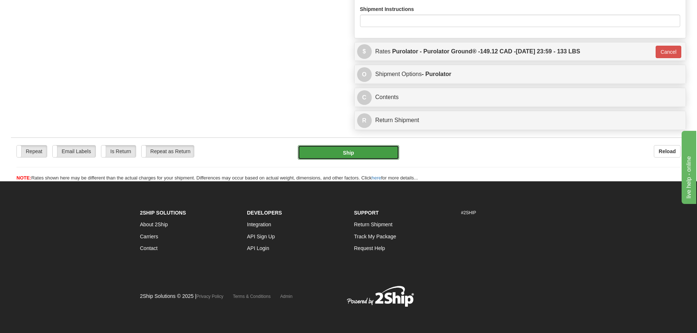
click at [350, 152] on button "Ship" at bounding box center [348, 152] width 101 height 15
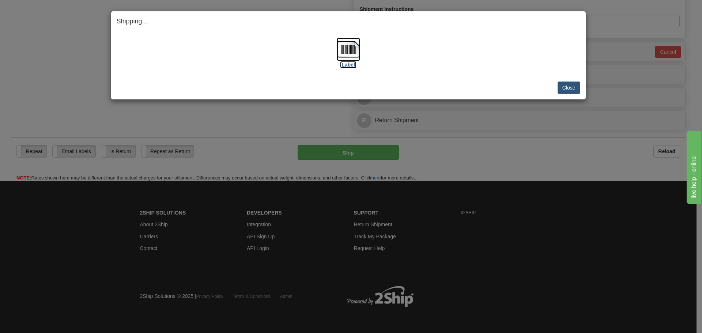
click at [353, 65] on label "[Label]" at bounding box center [348, 64] width 17 height 7
click at [571, 86] on button "Close" at bounding box center [569, 88] width 23 height 12
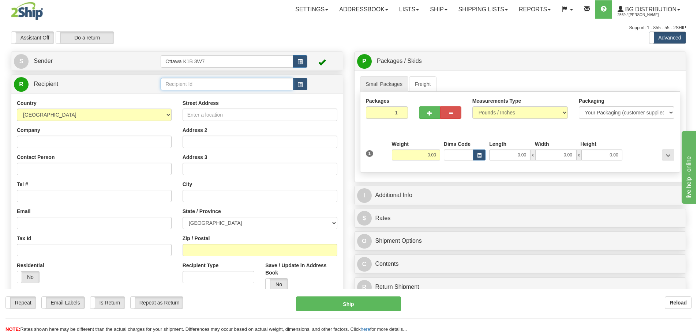
click at [233, 86] on input "text" at bounding box center [227, 84] width 132 height 12
type input "60087"
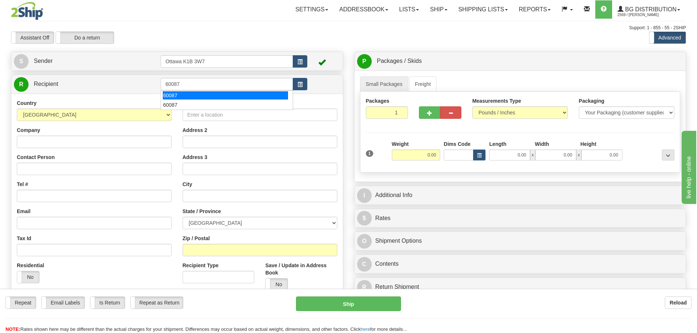
click at [254, 50] on div "Toggle navigation Settings Shipping Preferences Fields Preferences New" at bounding box center [348, 208] width 697 height 416
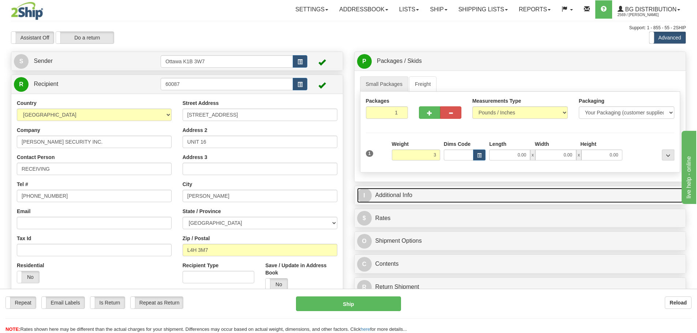
type input "3.00"
click at [478, 201] on link "I Additional Info" at bounding box center [520, 195] width 326 height 15
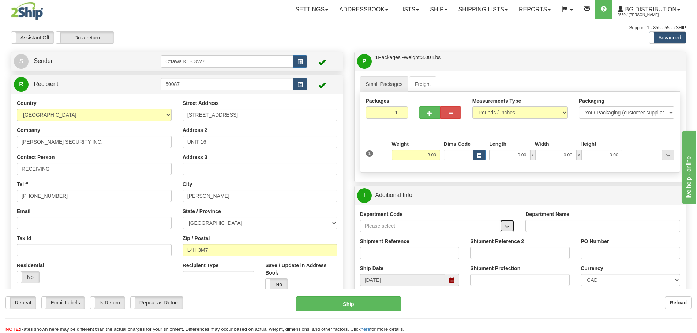
click at [506, 231] on button "button" at bounding box center [507, 226] width 15 height 12
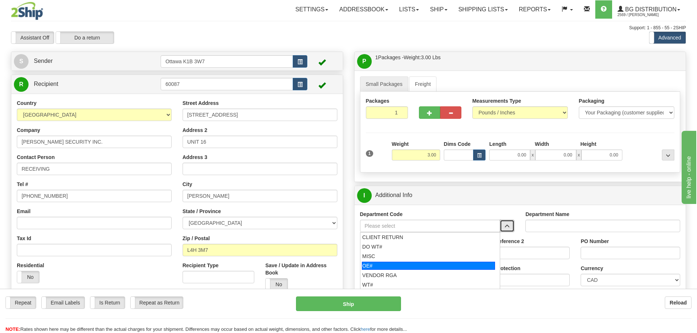
click at [421, 264] on div "OE#" at bounding box center [428, 266] width 133 height 8
type input "OE#"
type input "ORDERS"
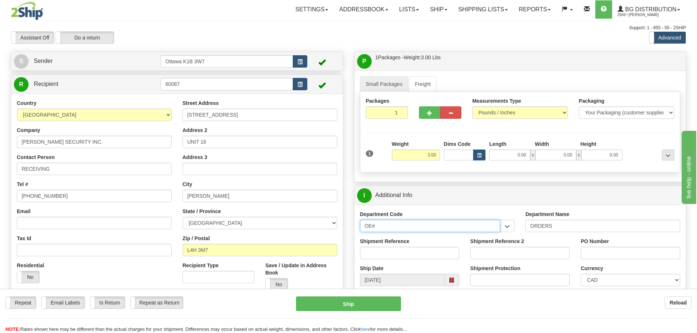
drag, startPoint x: 403, startPoint y: 227, endPoint x: 111, endPoint y: 226, distance: 291.9
click at [162, 52] on div "Create a label for the return Create Pickup Without Label S Sender" at bounding box center [348, 52] width 686 height 0
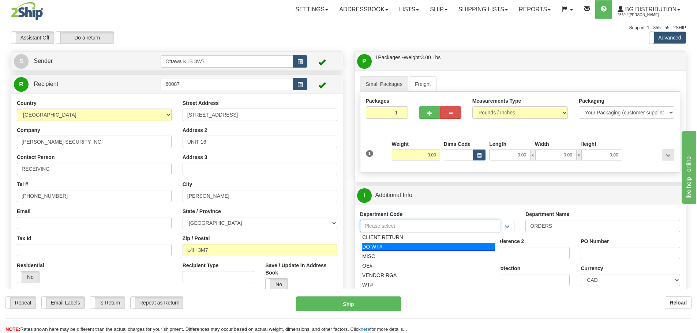
click at [371, 248] on div "DO WT#" at bounding box center [428, 247] width 133 height 8
type input "DO WT#"
type input "DIRECT ORDERS"
type input "DO WT#"
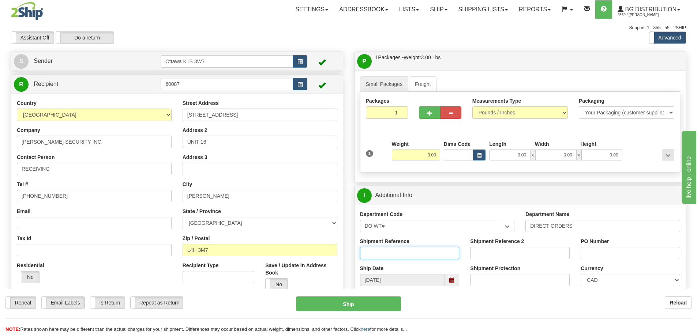
click at [373, 248] on input "Shipment Reference" at bounding box center [409, 253] width 99 height 12
type input "165476-00"
click at [619, 251] on input "PO Number" at bounding box center [629, 253] width 99 height 12
type input "3035945"
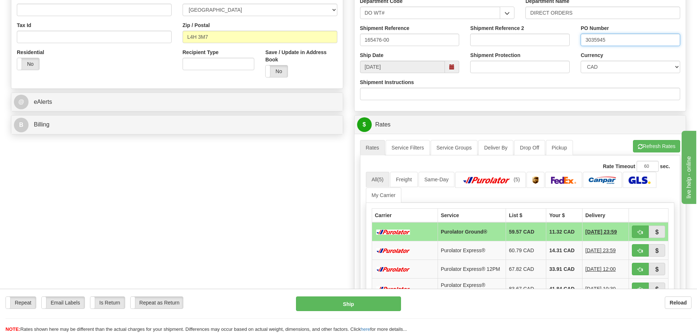
scroll to position [219, 0]
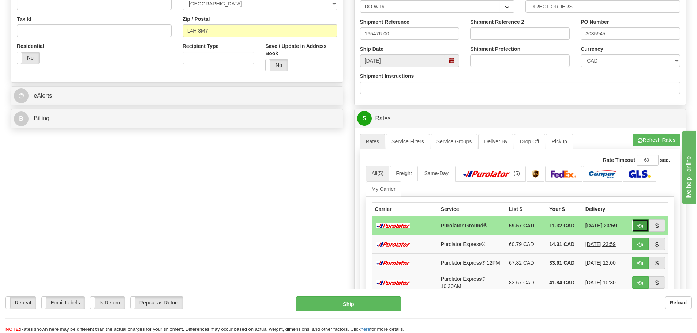
click at [642, 225] on span "button" at bounding box center [640, 226] width 5 height 5
type input "260"
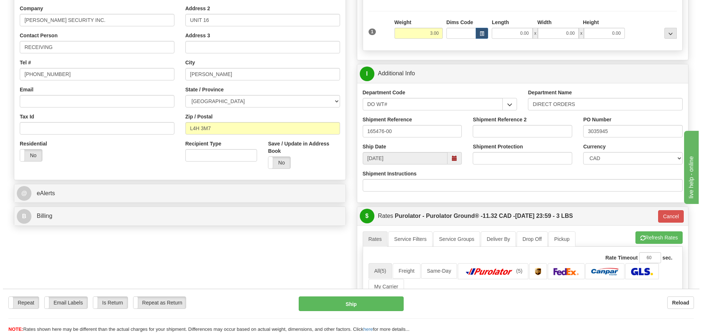
scroll to position [73, 0]
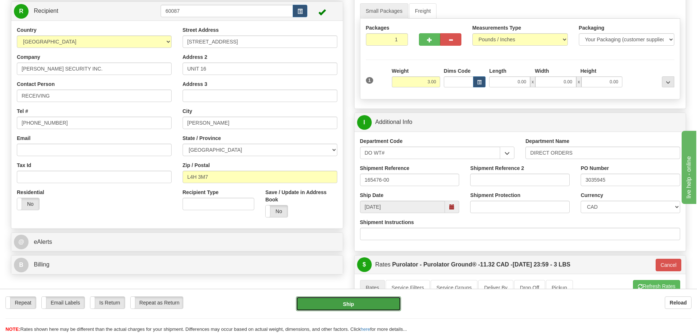
click at [384, 310] on button "Ship" at bounding box center [348, 304] width 105 height 15
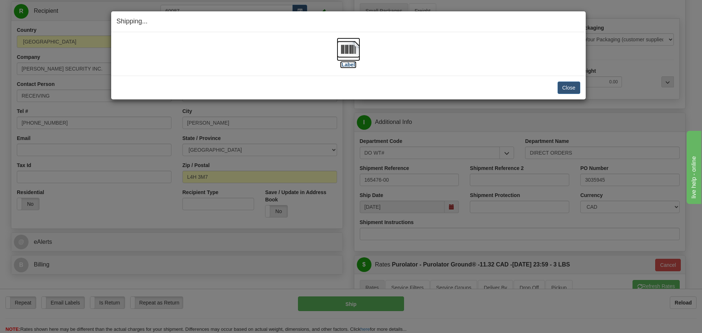
click at [350, 67] on label "[Label]" at bounding box center [348, 64] width 17 height 7
